Goal: Information Seeking & Learning: Check status

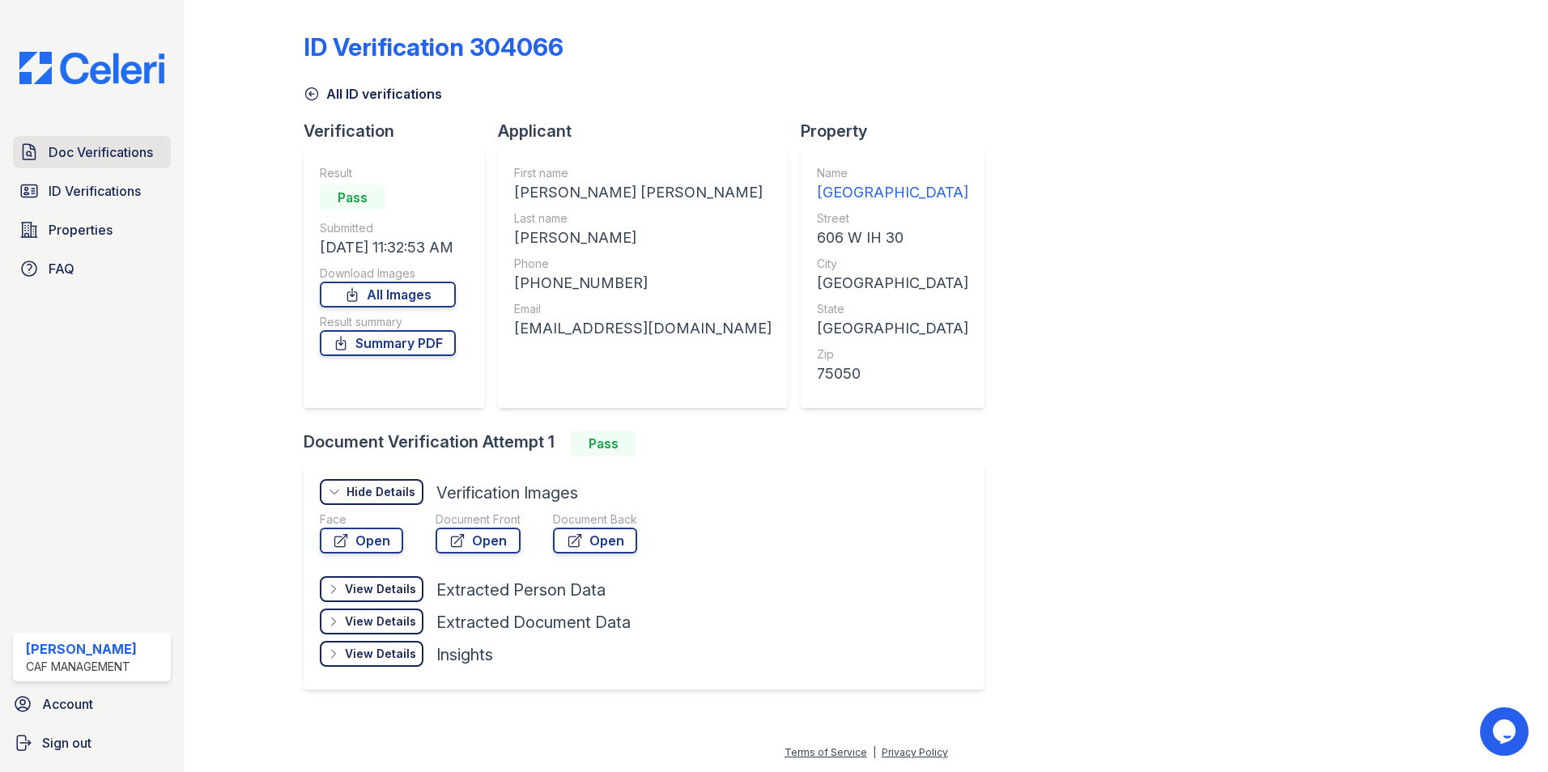
click at [64, 163] on link "Doc Verifications" at bounding box center [92, 152] width 158 height 32
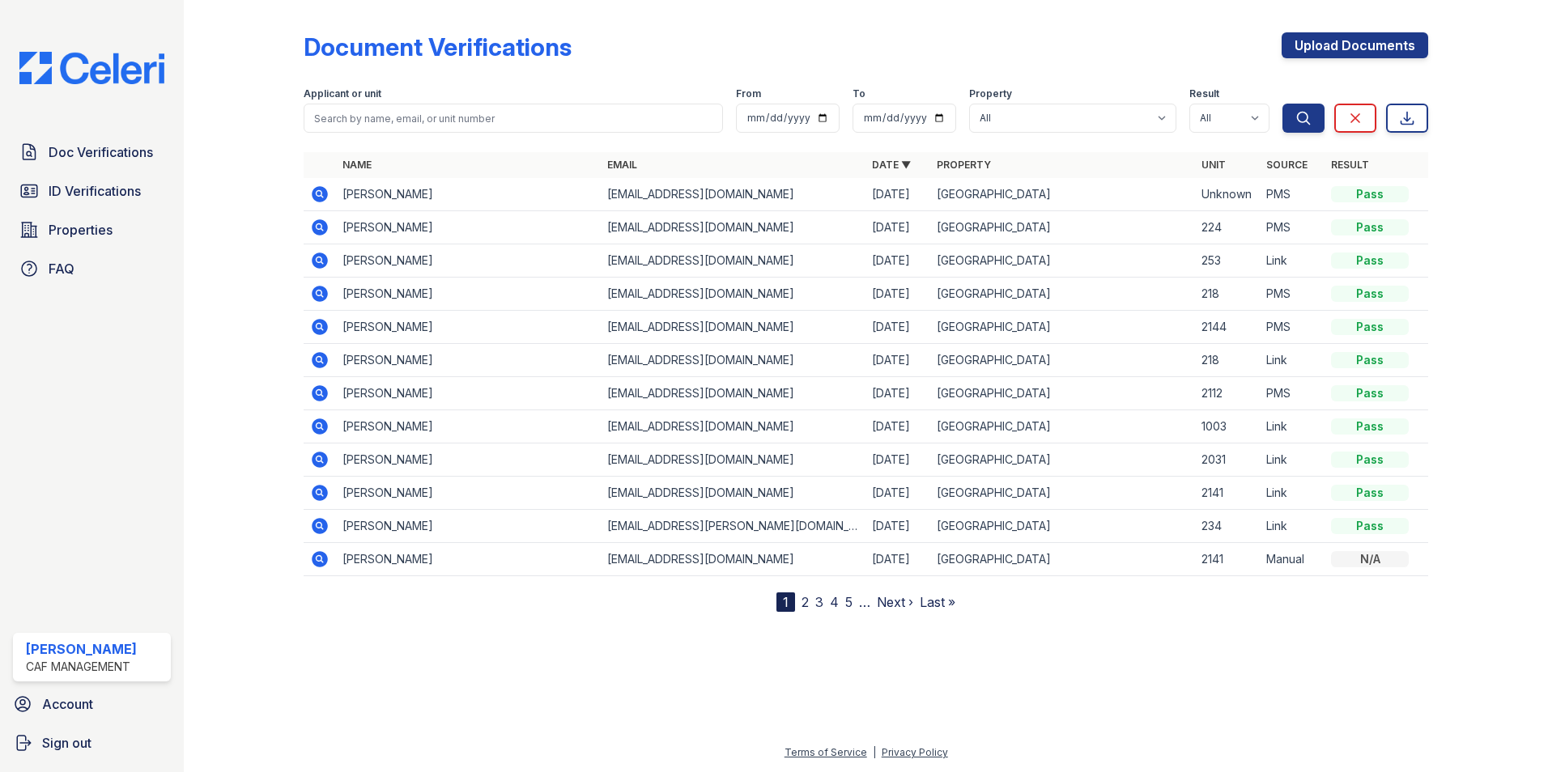
drag, startPoint x: 389, startPoint y: 536, endPoint x: 346, endPoint y: 667, distance: 137.7
click at [346, 667] on div at bounding box center [866, 690] width 1312 height 105
drag, startPoint x: 441, startPoint y: 326, endPoint x: 277, endPoint y: 689, distance: 398.2
click at [276, 690] on div at bounding box center [866, 690] width 1312 height 105
drag, startPoint x: 280, startPoint y: 681, endPoint x: 232, endPoint y: 559, distance: 131.2
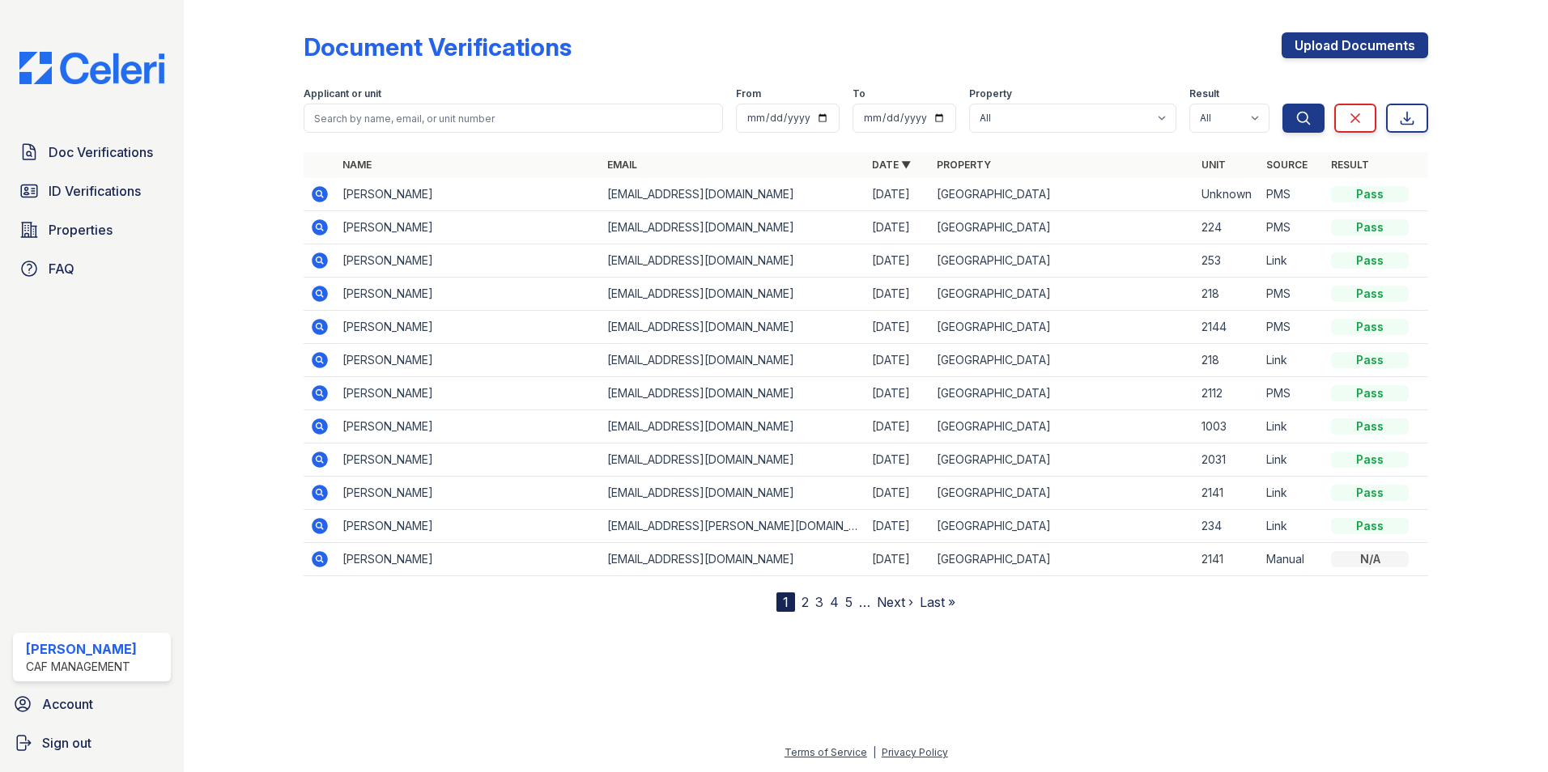
click at [233, 558] on div at bounding box center [257, 309] width 94 height 606
click at [804, 606] on link "2" at bounding box center [804, 602] width 7 height 16
click at [815, 605] on link "1" at bounding box center [814, 602] width 6 height 16
click at [88, 150] on span "Doc Verifications" at bounding box center [101, 151] width 104 height 19
click at [94, 189] on span "ID Verifications" at bounding box center [95, 190] width 92 height 19
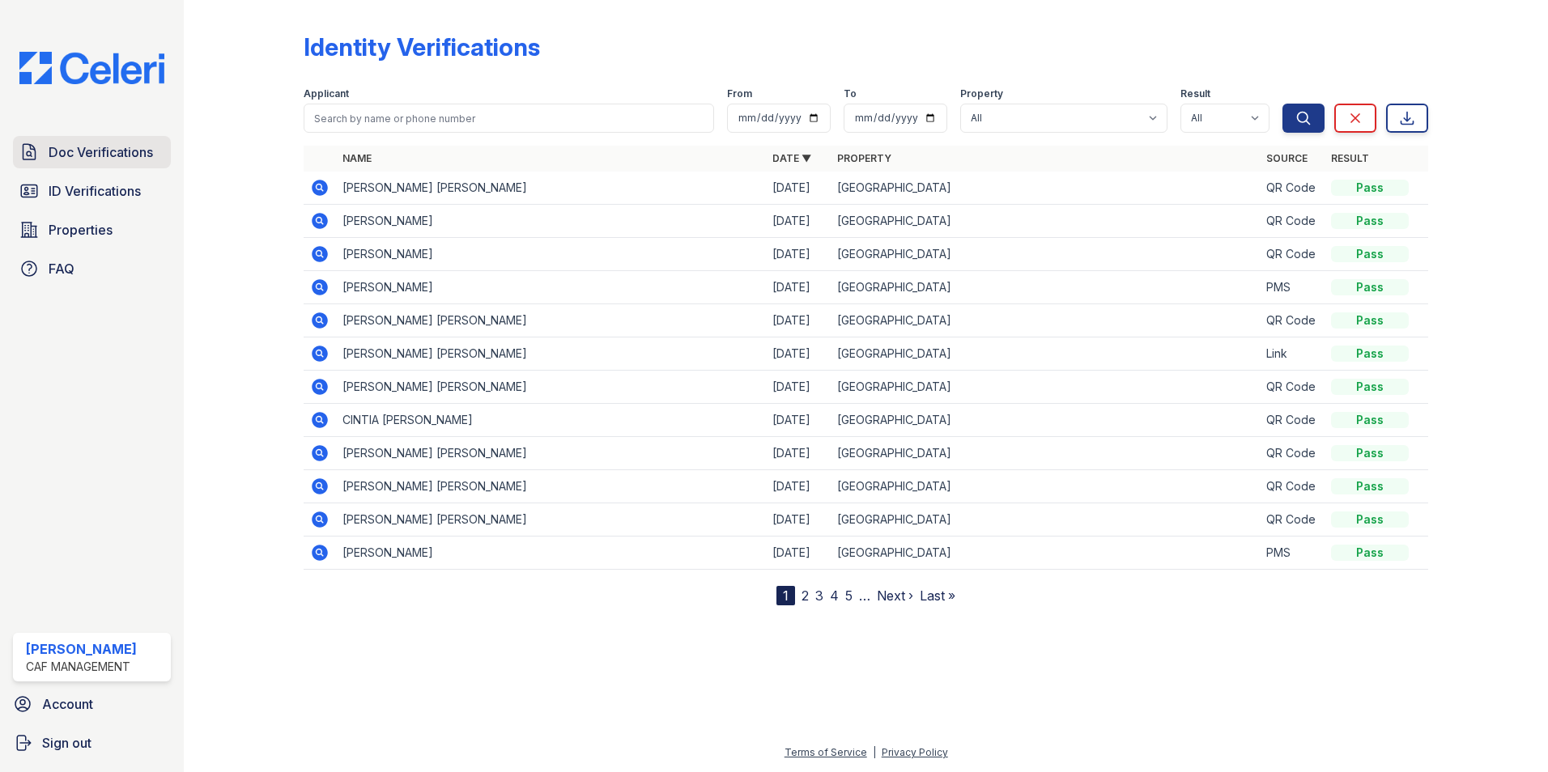
click at [97, 153] on span "Doc Verifications" at bounding box center [101, 151] width 104 height 19
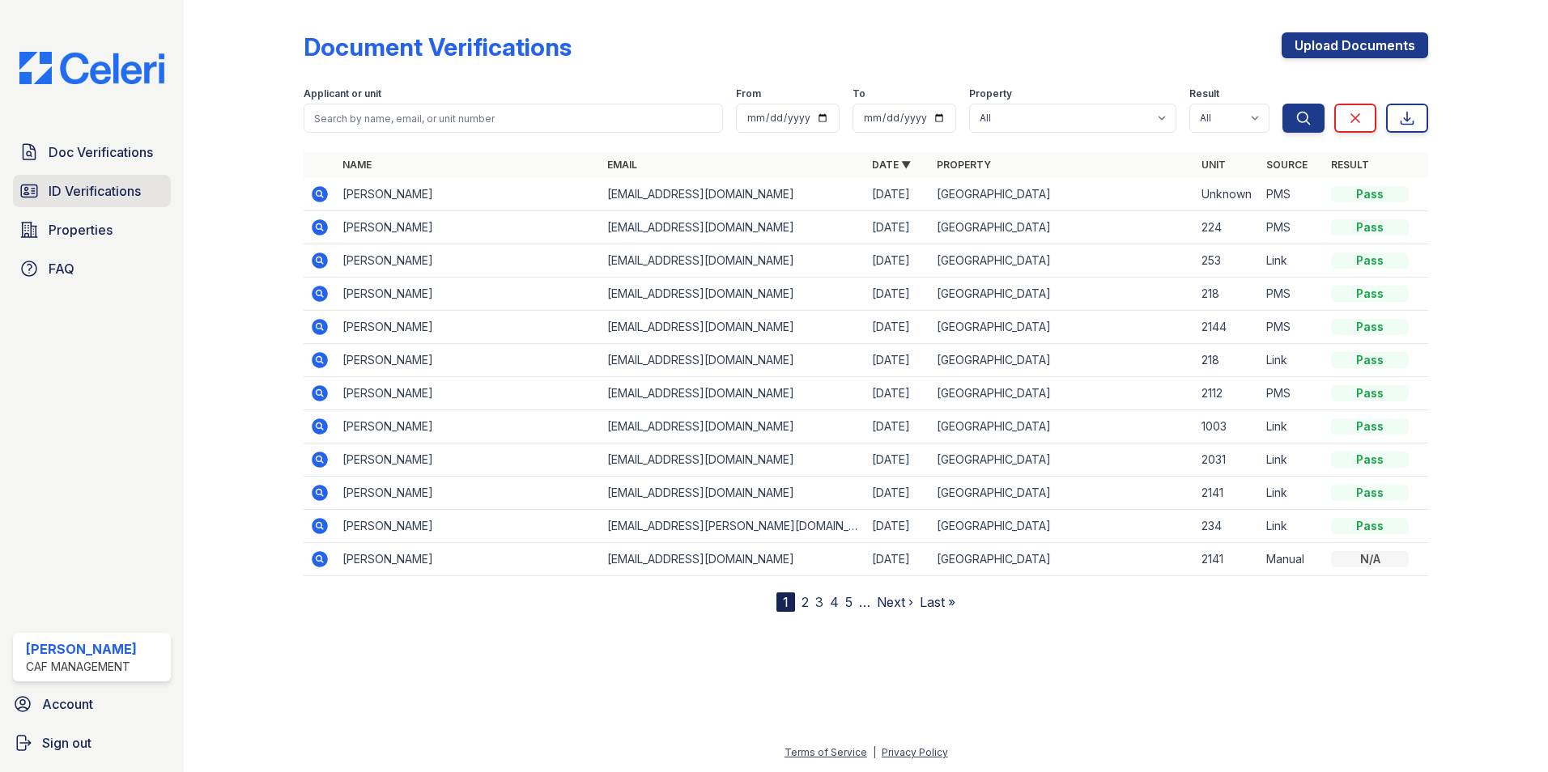
click at [97, 189] on span "ID Verifications" at bounding box center [95, 190] width 92 height 19
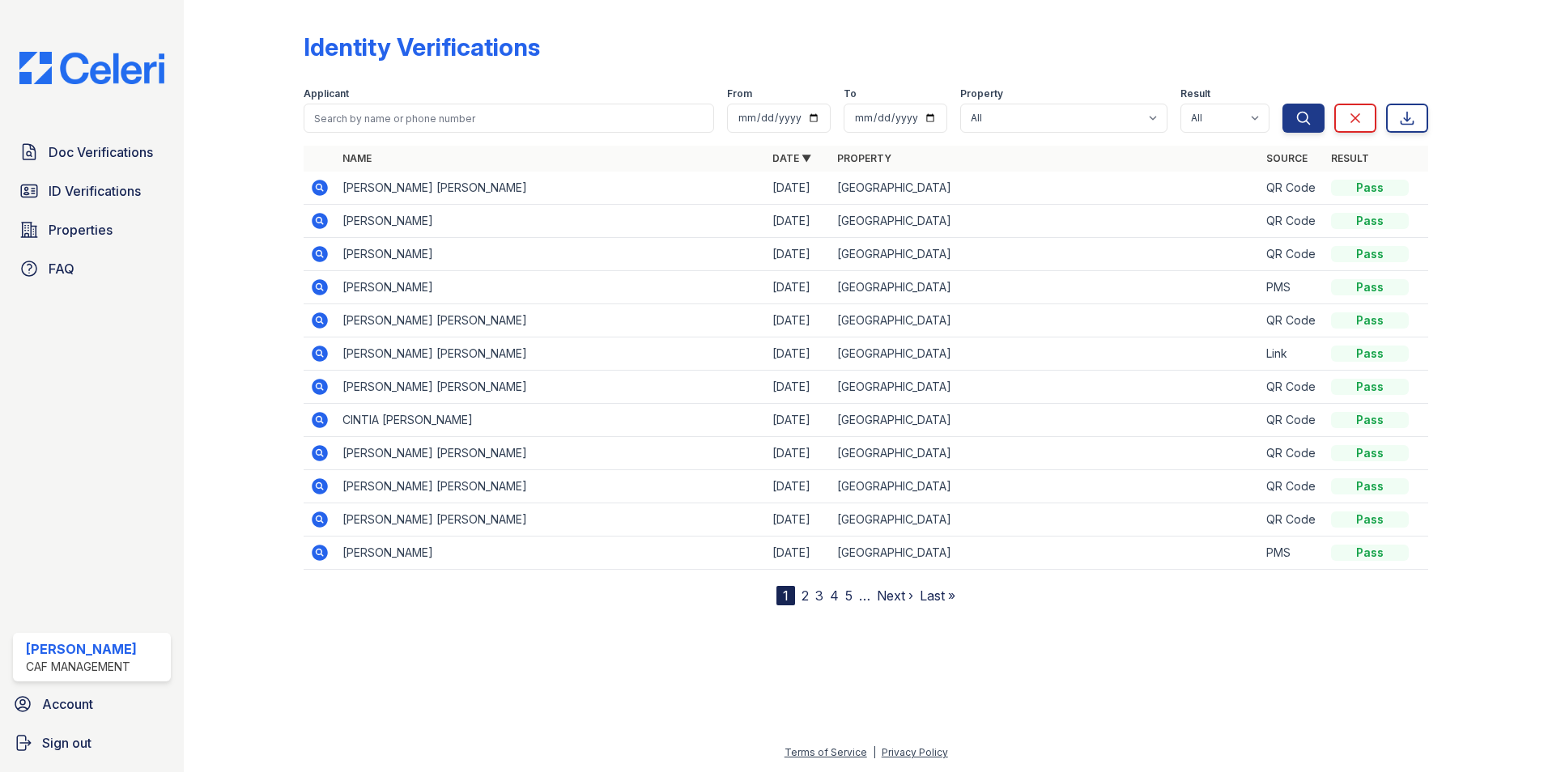
click at [313, 351] on icon at bounding box center [320, 354] width 16 height 16
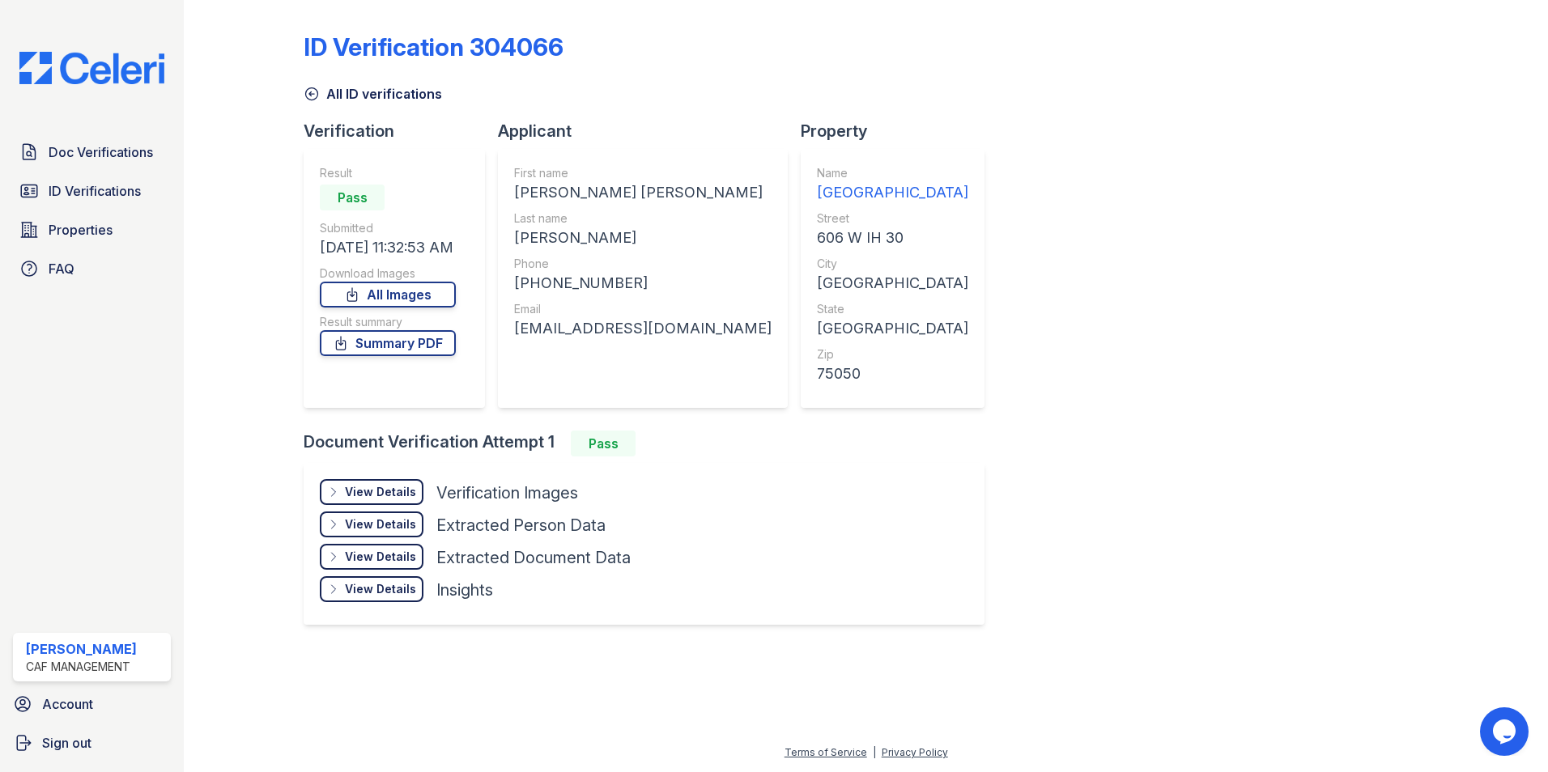
click at [372, 497] on div "View Details" at bounding box center [380, 492] width 71 height 16
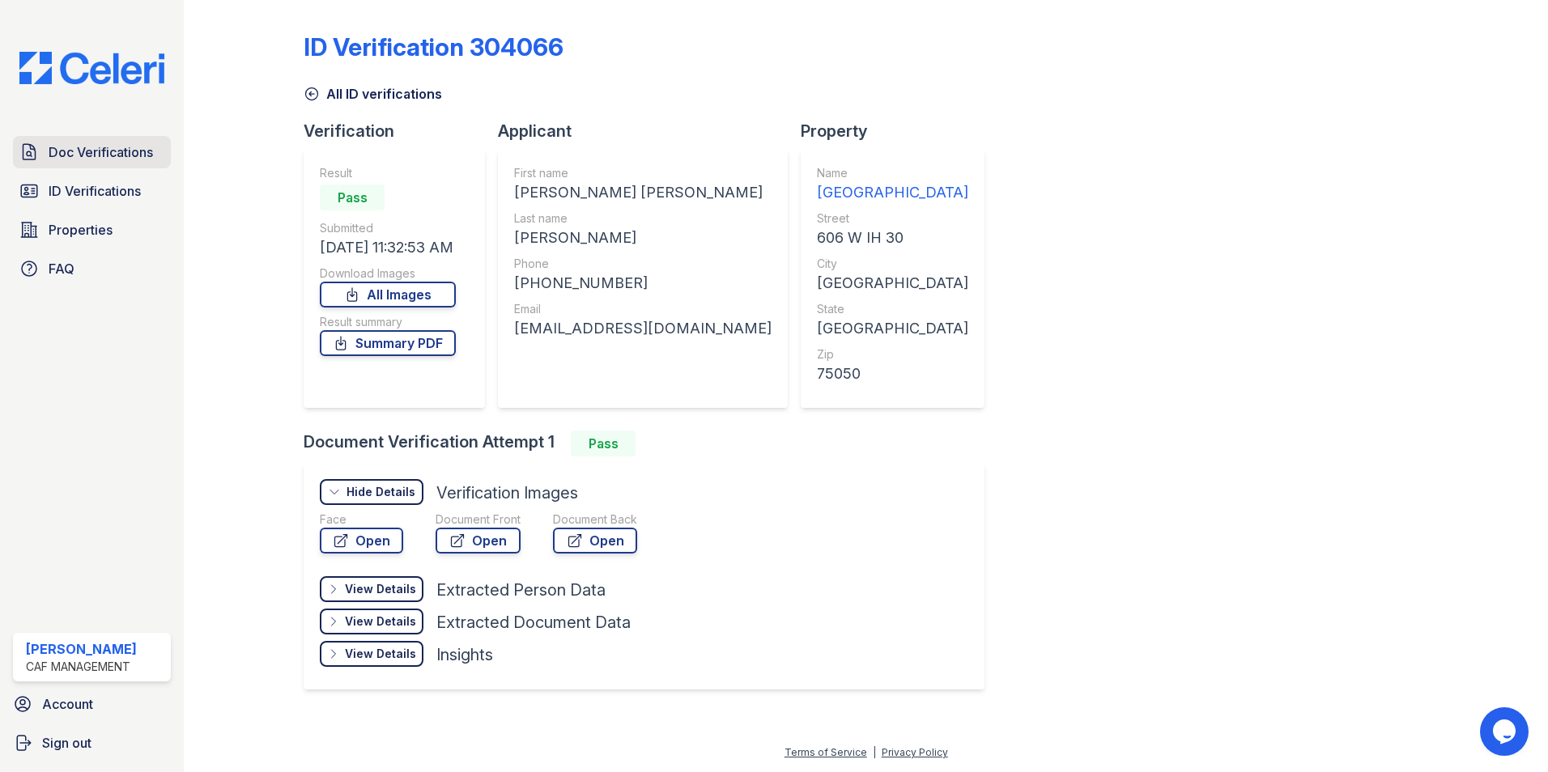
click at [79, 152] on span "Doc Verifications" at bounding box center [101, 151] width 104 height 19
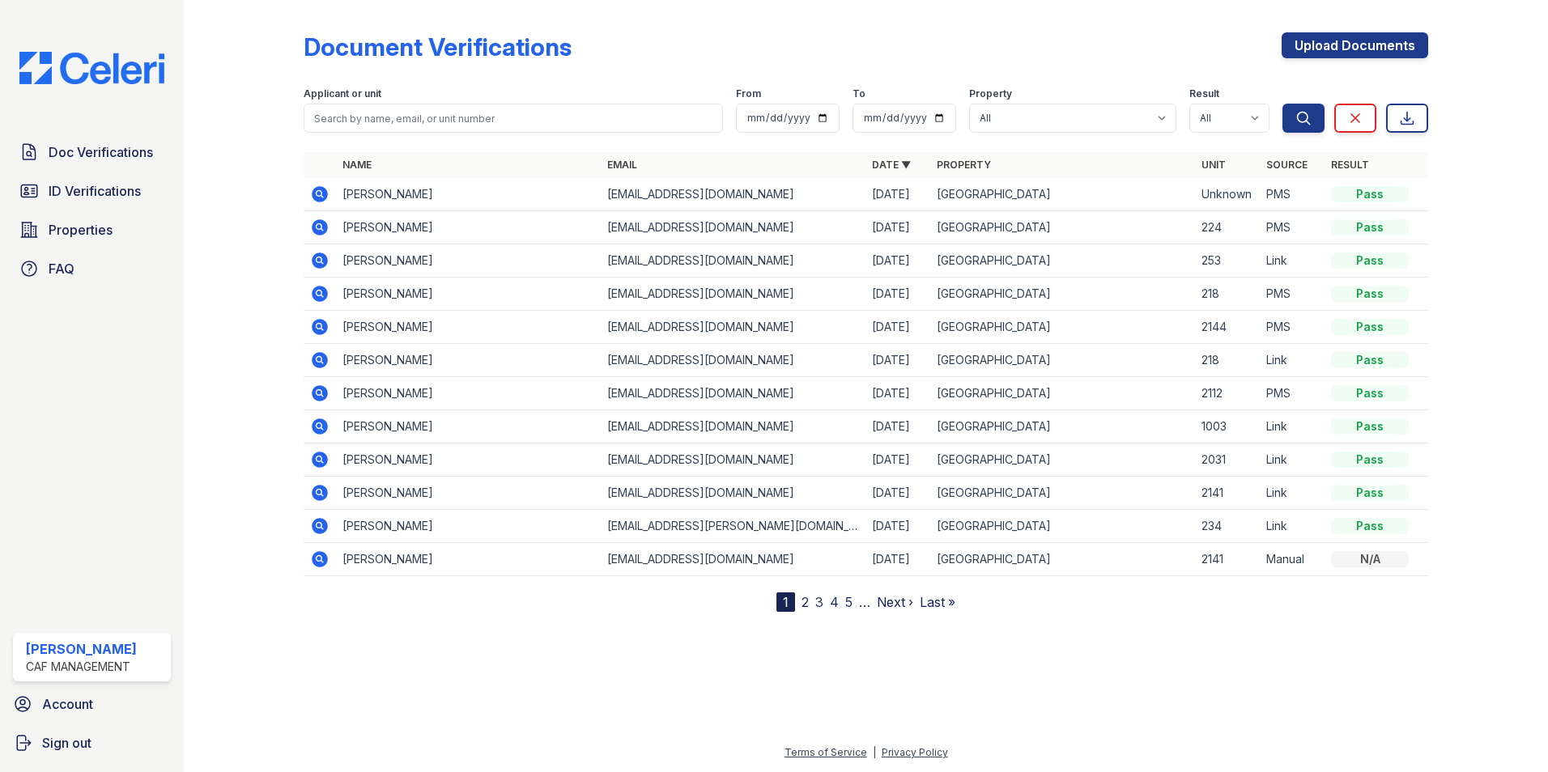
click at [803, 604] on link "2" at bounding box center [804, 602] width 7 height 16
click at [814, 600] on link "1" at bounding box center [814, 602] width 6 height 16
click at [473, 124] on input "search" at bounding box center [513, 118] width 419 height 29
type input "daniel alexander"
click at [1282, 104] on button "Search" at bounding box center [1303, 118] width 42 height 29
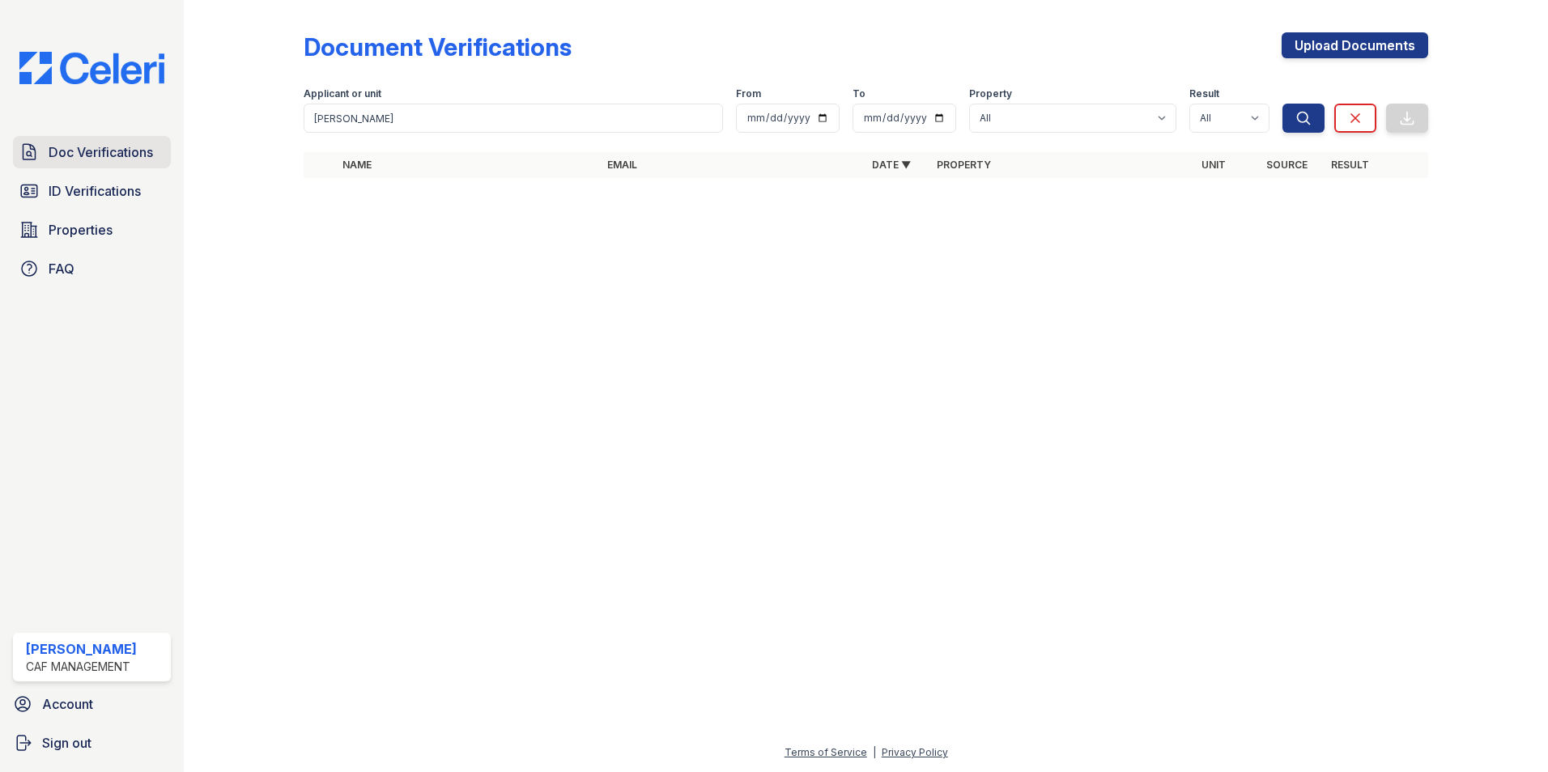
click at [100, 155] on span "Doc Verifications" at bounding box center [101, 151] width 104 height 19
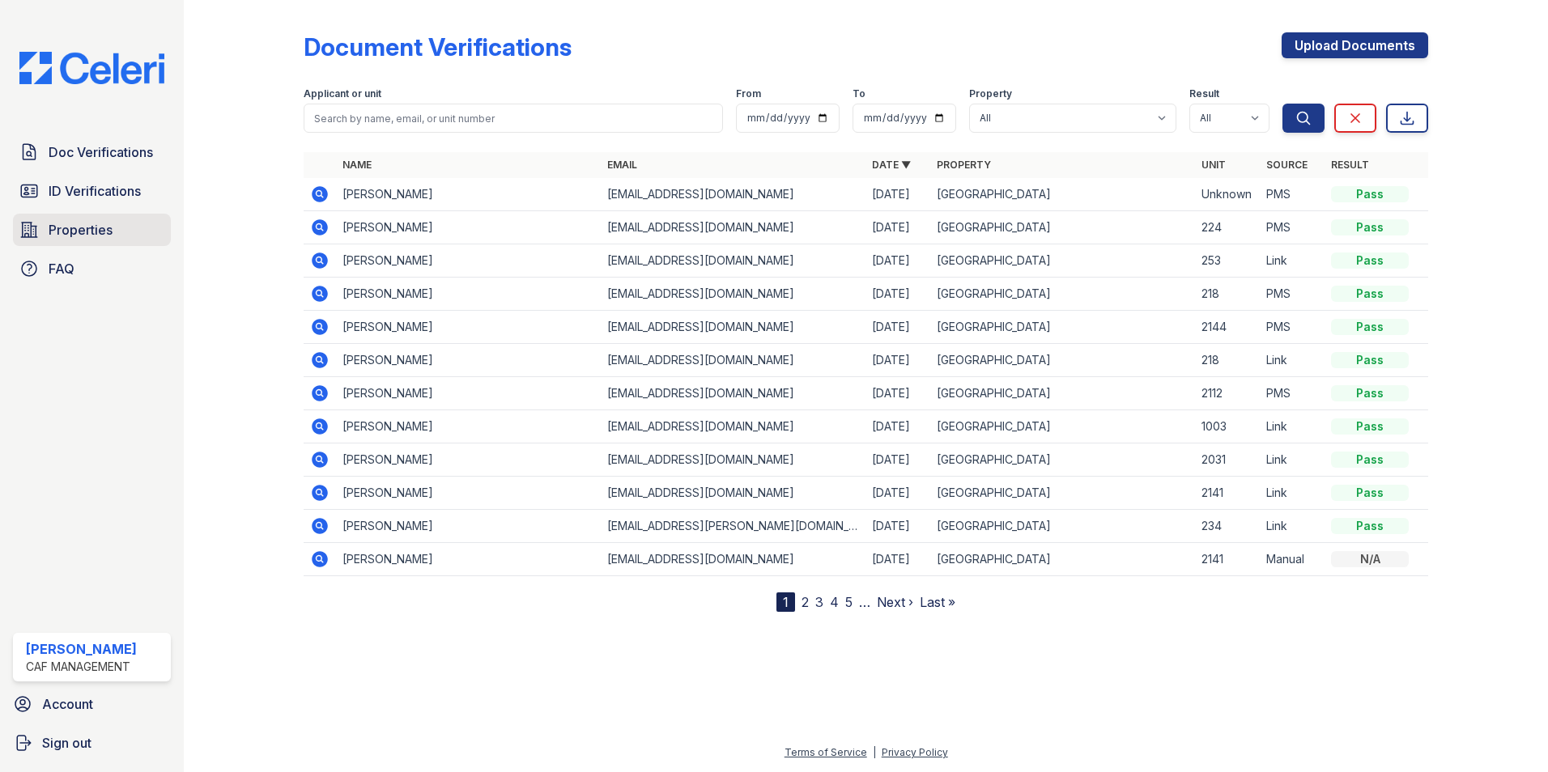
click at [84, 228] on span "Properties" at bounding box center [81, 229] width 64 height 19
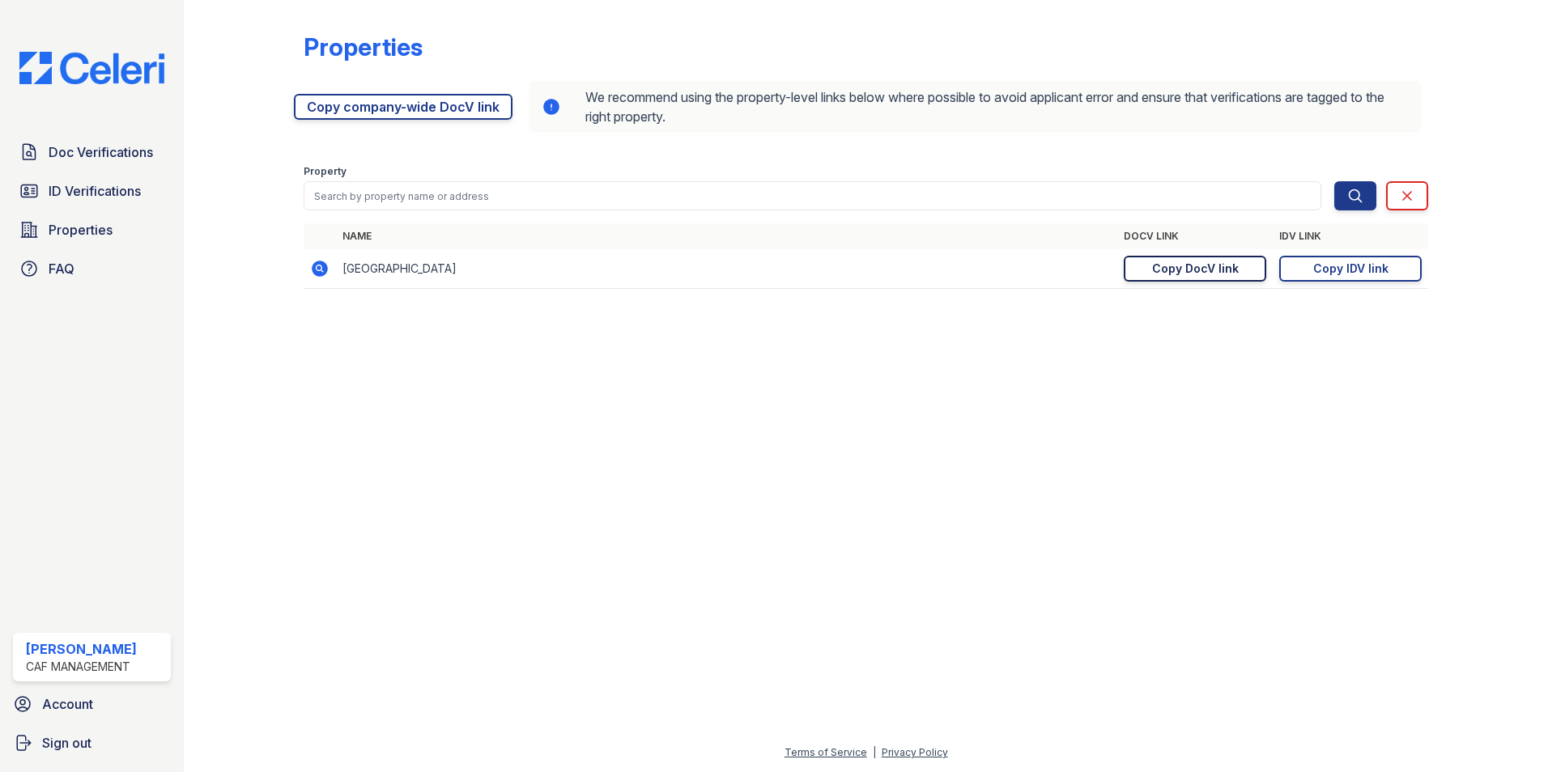
click at [1206, 269] on div "Copy DocV link" at bounding box center [1195, 269] width 87 height 16
click at [73, 158] on span "Doc Verifications" at bounding box center [101, 151] width 104 height 19
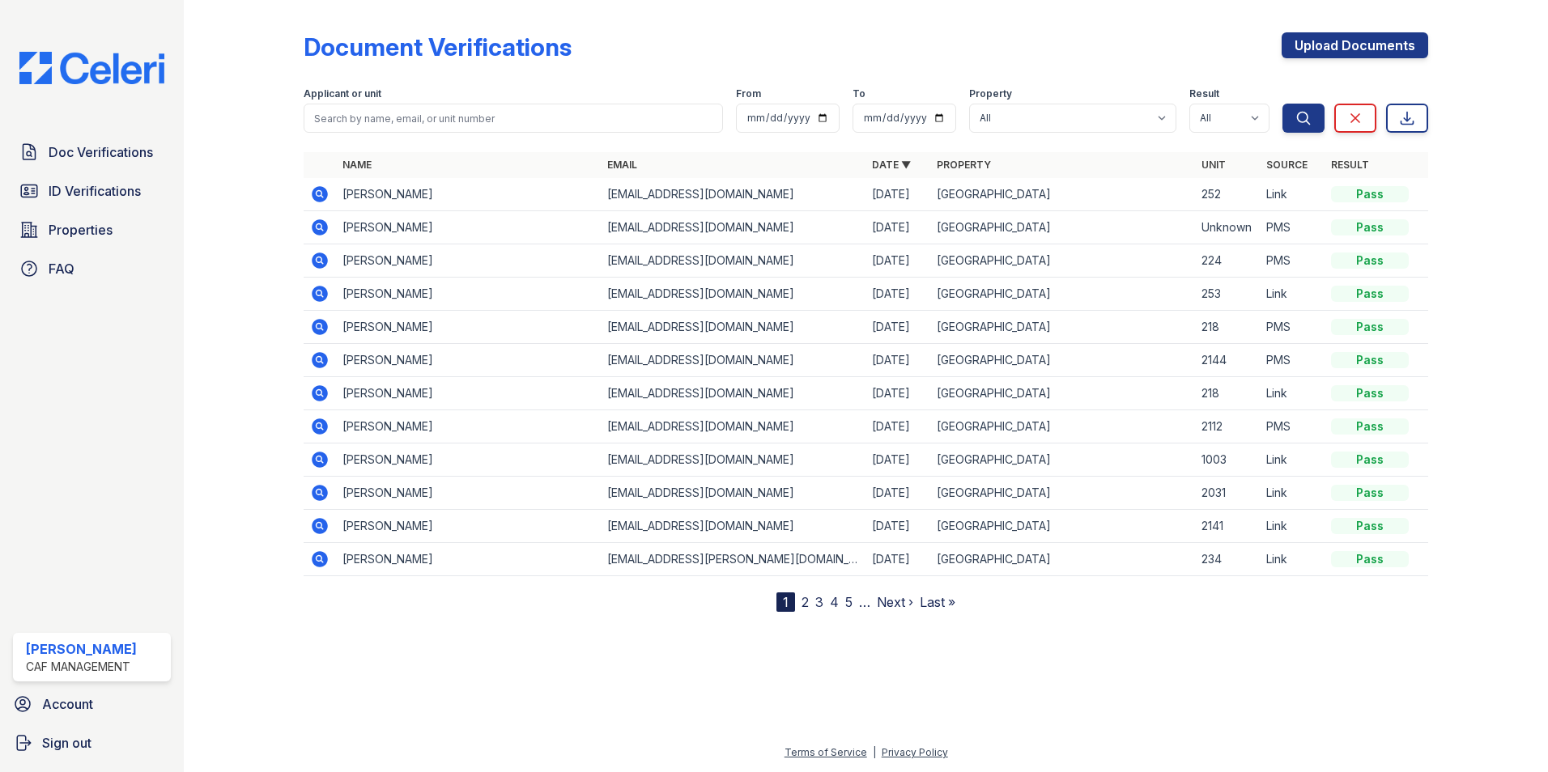
click at [318, 197] on icon at bounding box center [320, 194] width 16 height 16
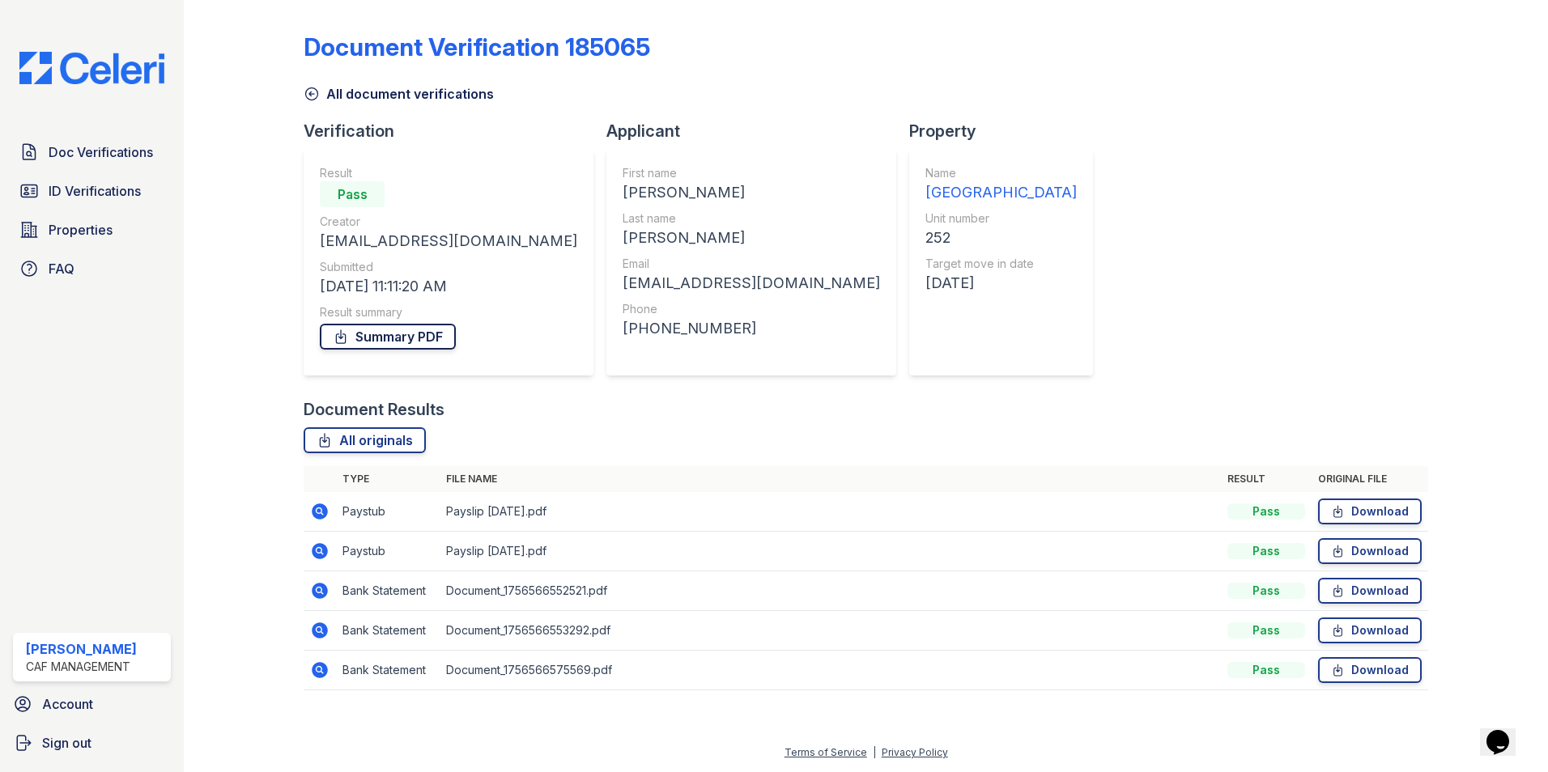
click at [404, 338] on link "Summary PDF" at bounding box center [388, 337] width 136 height 26
